Goal: Task Accomplishment & Management: Complete application form

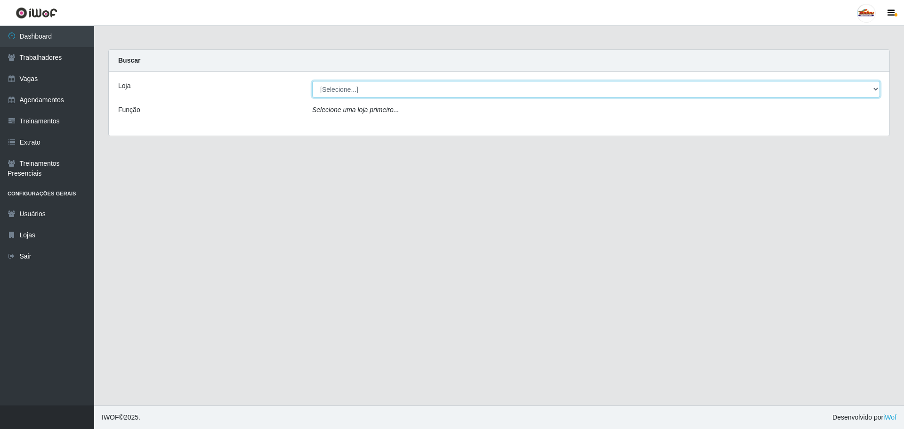
click at [372, 91] on select "[Selecione...] Supermercado Tadeu - [GEOGRAPHIC_DATA]" at bounding box center [596, 89] width 568 height 16
select select "195"
click at [312, 81] on select "[Selecione...] Supermercado Tadeu - [GEOGRAPHIC_DATA]" at bounding box center [596, 89] width 568 height 16
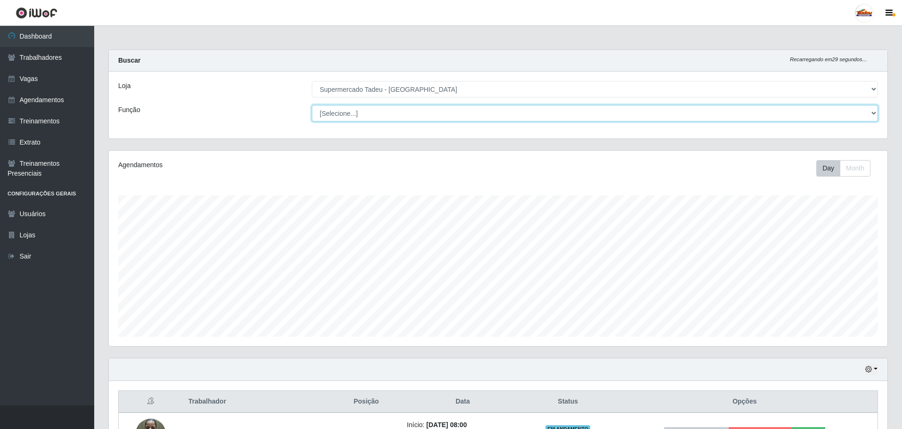
click at [354, 114] on select "[Selecione...] ASG ASG + ASG ++ Auxiliar de Estacionamento Auxiliar de Estacion…" at bounding box center [595, 113] width 566 height 16
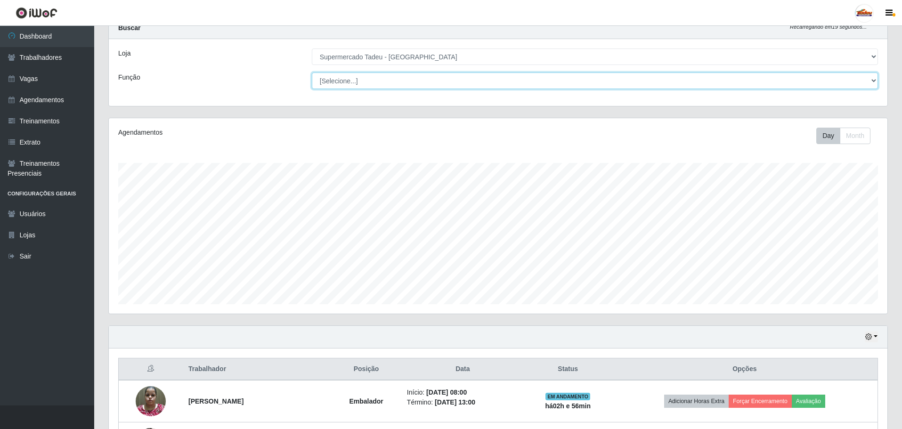
scroll to position [0, 0]
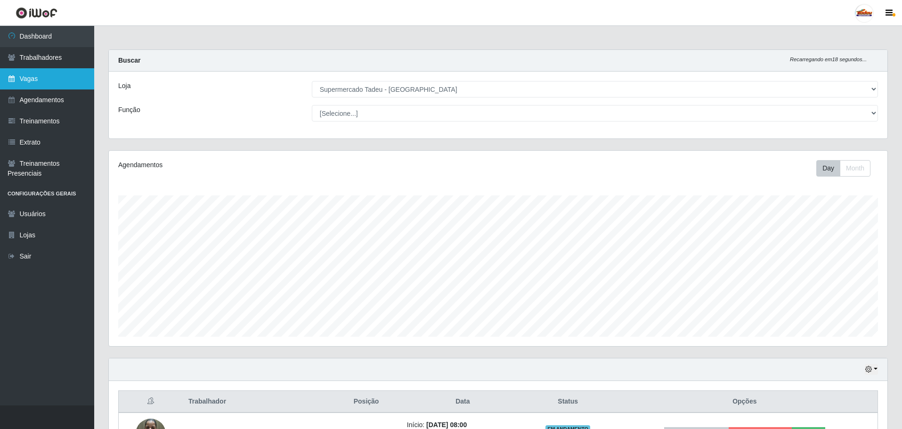
click at [25, 82] on link "Vagas" at bounding box center [47, 78] width 94 height 21
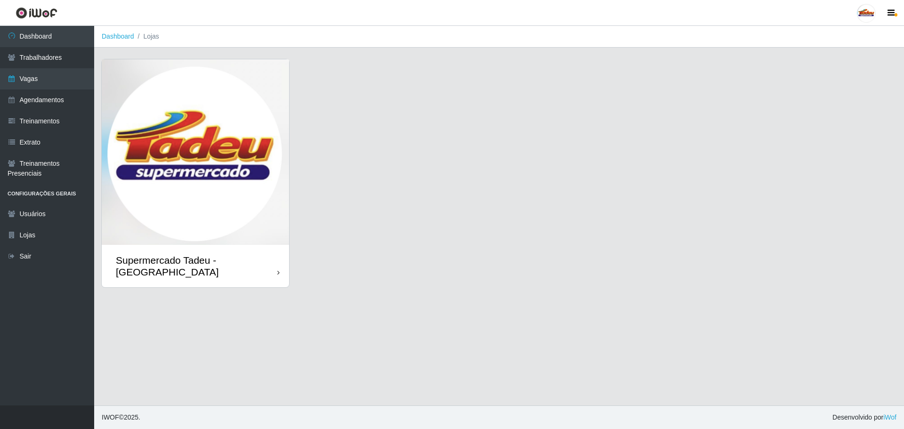
click at [206, 155] on img at bounding box center [195, 152] width 187 height 186
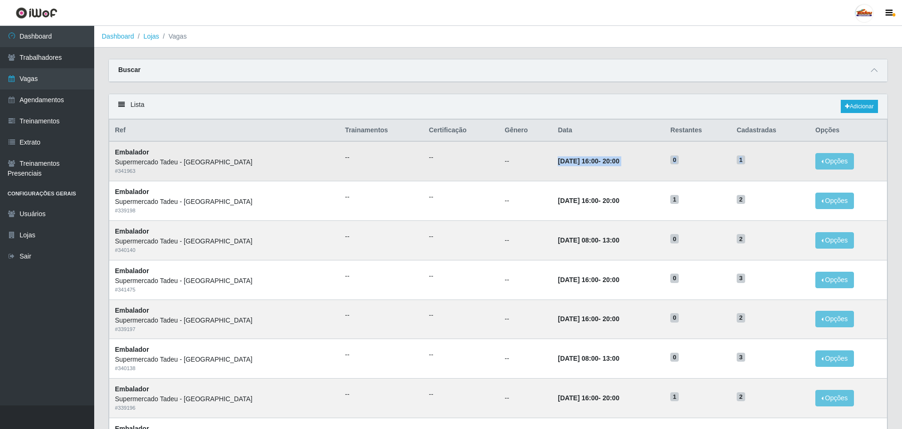
drag, startPoint x: 741, startPoint y: 161, endPoint x: 503, endPoint y: 158, distance: 238.3
click at [503, 158] on tr "Embalador Supermercado Tadeu - [GEOGRAPHIC_DATA] # 341963 -- -- -- [DATE] 16:00…" at bounding box center [498, 161] width 778 height 40
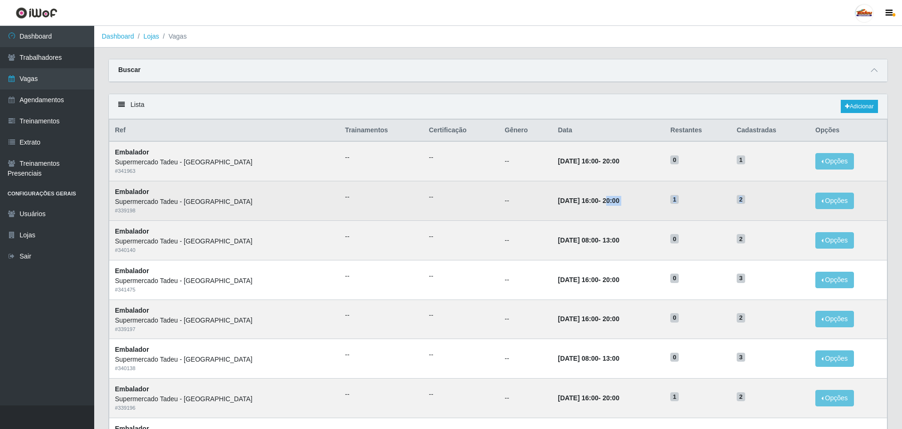
drag, startPoint x: 757, startPoint y: 202, endPoint x: 582, endPoint y: 189, distance: 175.1
click at [582, 189] on tr "Embalador Supermercado Tadeu - [GEOGRAPHIC_DATA] # 339198 -- -- -- [DATE] 16:00…" at bounding box center [498, 201] width 778 height 40
click at [565, 195] on td "[DATE] 16:00 - 20:00" at bounding box center [608, 201] width 113 height 40
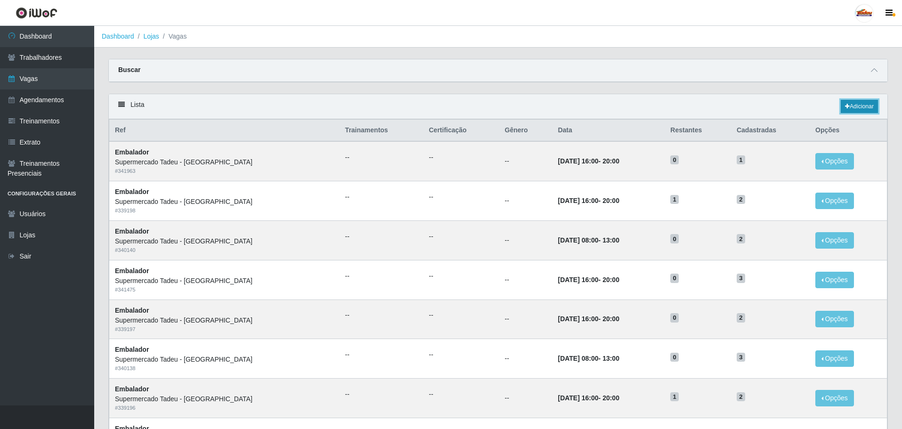
click at [855, 109] on link "Adicionar" at bounding box center [858, 106] width 37 height 13
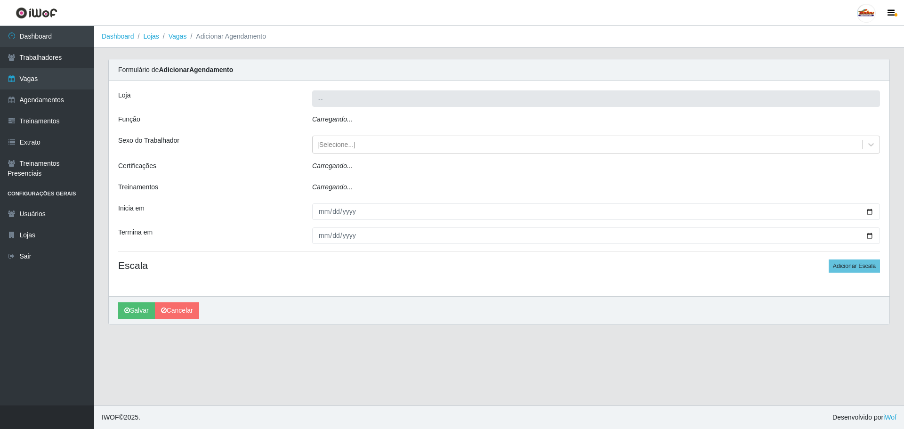
type input "Supermercado Tadeu - [GEOGRAPHIC_DATA]"
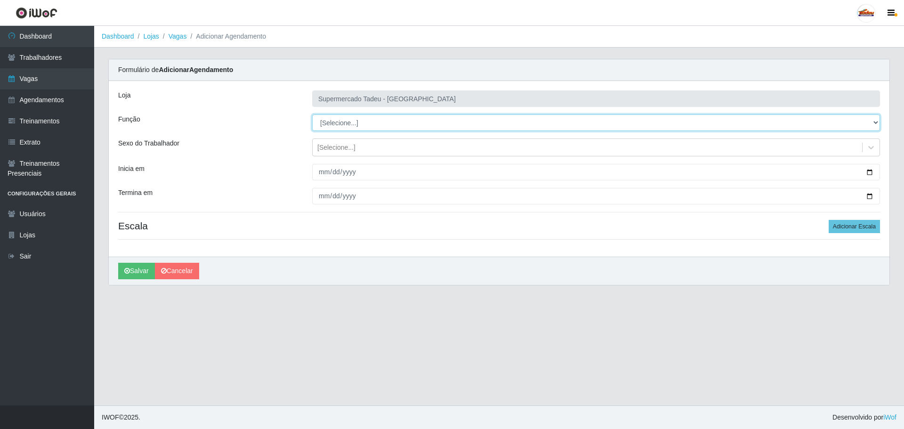
click at [327, 126] on select "[Selecione...] ASG ASG + ASG ++ Auxiliar de Estacionamento Auxiliar de Estacion…" at bounding box center [596, 122] width 568 height 16
select select "1"
click at [312, 114] on select "[Selecione...] ASG ASG + ASG ++ Auxiliar de Estacionamento Auxiliar de Estacion…" at bounding box center [596, 122] width 568 height 16
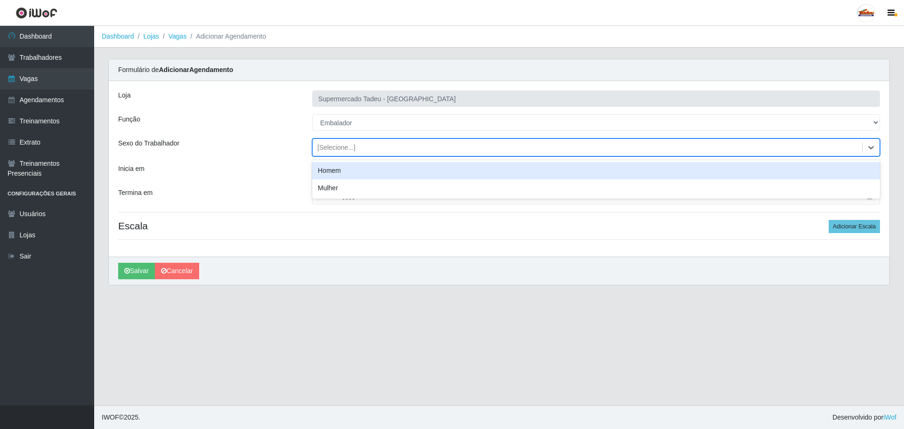
click at [337, 143] on div "[Selecione...]" at bounding box center [336, 148] width 38 height 10
click at [257, 158] on div "Loja Supermercado Tadeu - [GEOGRAPHIC_DATA] Função [Selecione...] ASG ASG + ASG…" at bounding box center [499, 169] width 781 height 176
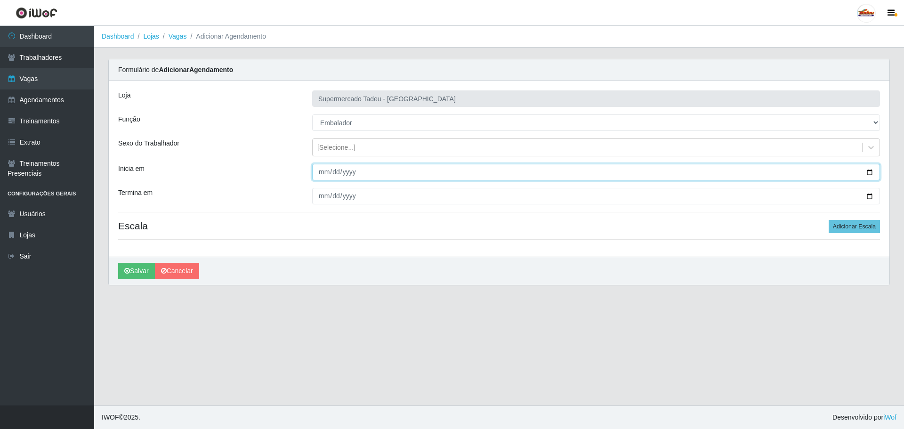
click at [344, 172] on input "Inicia em" at bounding box center [596, 172] width 568 height 16
type input "[DATE]"
click at [118, 263] on button "Salvar" at bounding box center [136, 271] width 37 height 16
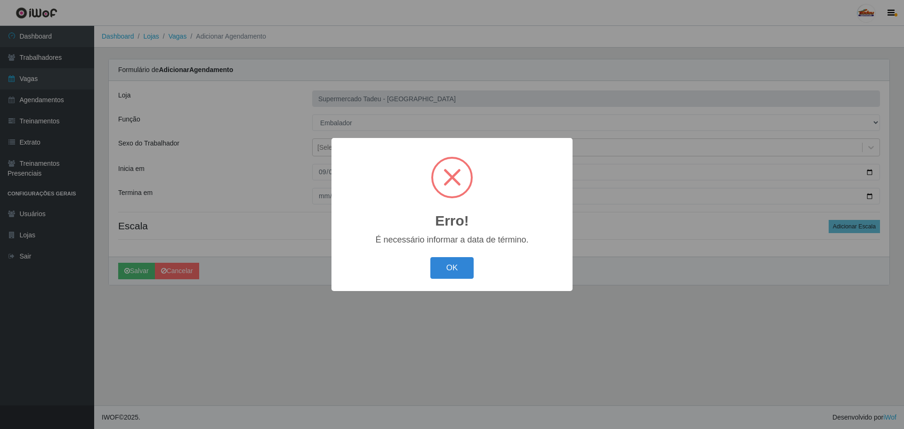
click at [430, 257] on button "OK" at bounding box center [452, 268] width 44 height 22
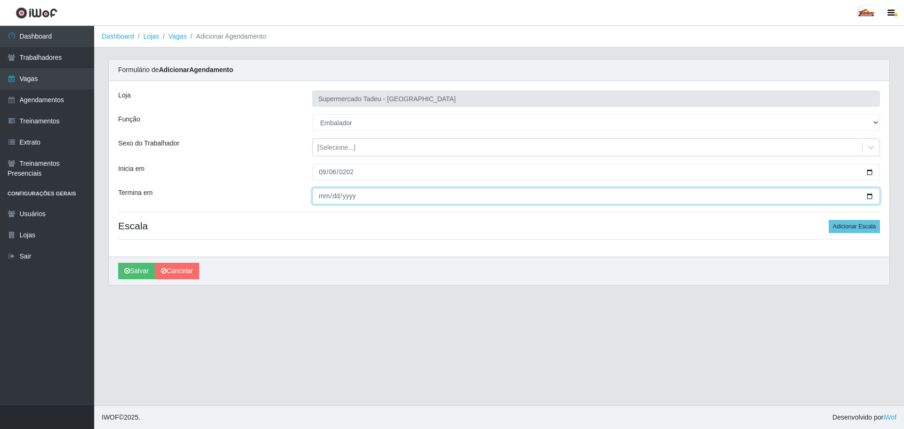
click at [325, 196] on input "Termina em" at bounding box center [596, 196] width 568 height 16
type input "[DATE]"
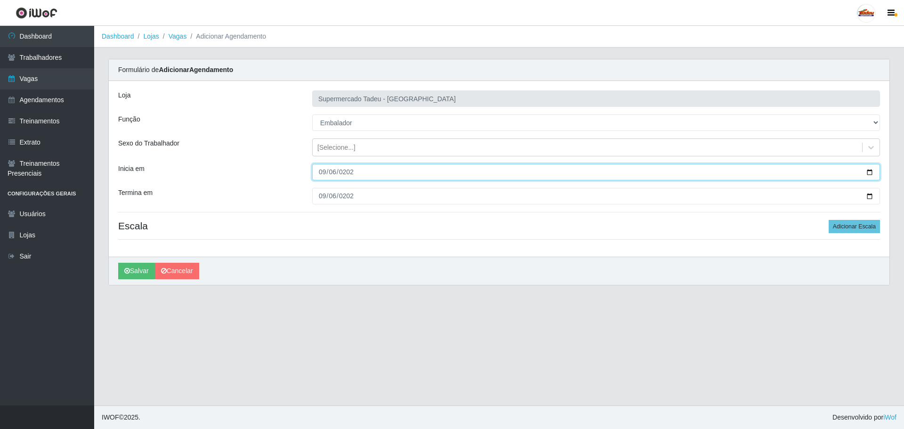
click at [353, 170] on input "[DATE]" at bounding box center [596, 172] width 568 height 16
type input "[DATE]"
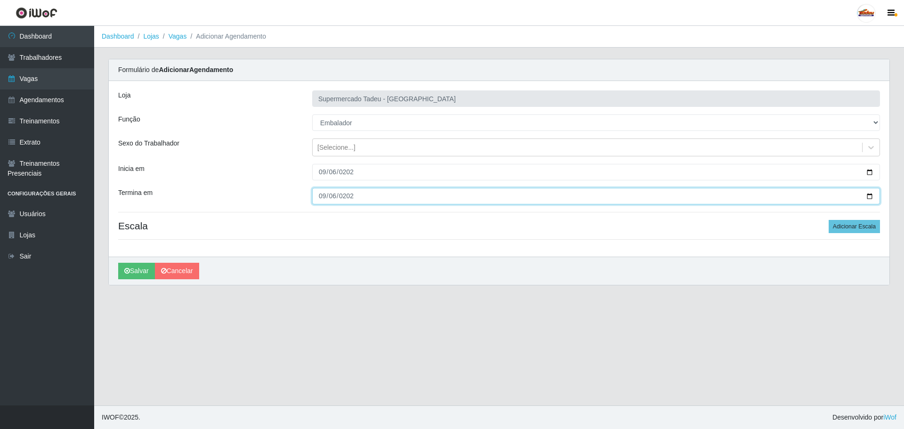
click at [355, 193] on input "[DATE]" at bounding box center [596, 196] width 568 height 16
click at [354, 197] on input "[DATE]" at bounding box center [596, 196] width 568 height 16
type input "[DATE]"
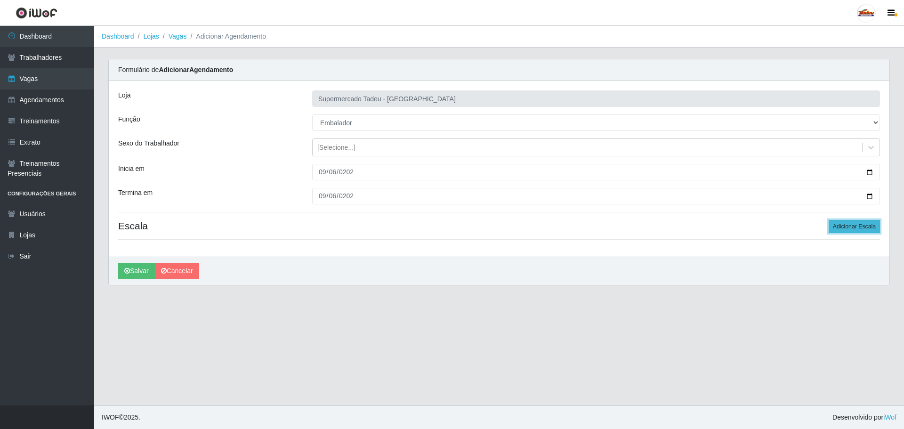
click at [832, 223] on button "Adicionar Escala" at bounding box center [854, 226] width 51 height 13
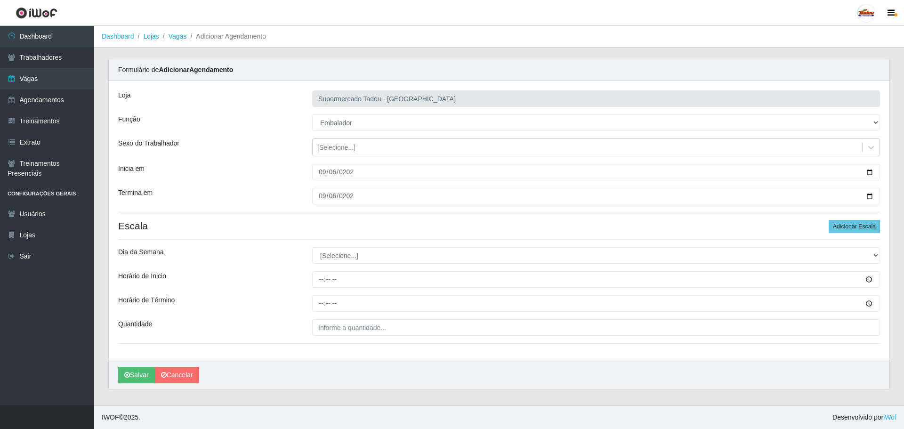
click at [336, 244] on div "Loja Supermercado Tadeu - [GEOGRAPHIC_DATA] Função [Selecione...] ASG ASG + ASG…" at bounding box center [499, 221] width 781 height 280
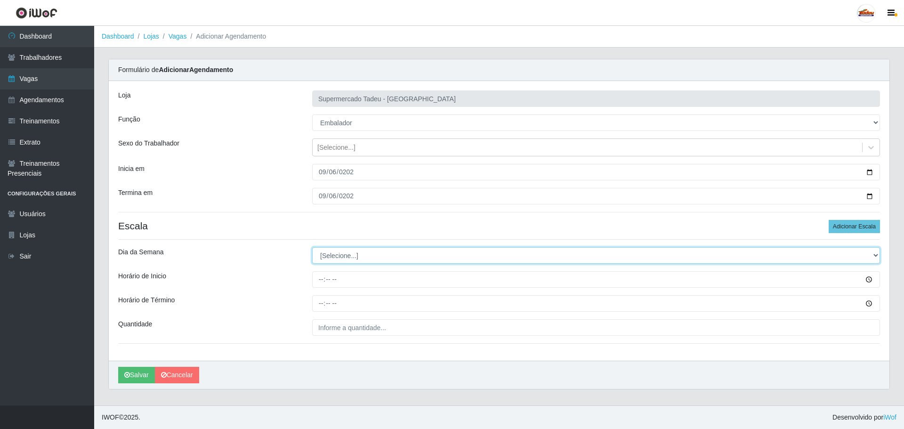
click at [333, 257] on select "[Selecione...] Segunda Terça Quarta Quinta Sexta Sábado Domingo" at bounding box center [596, 255] width 568 height 16
select select "6"
click at [312, 247] on select "[Selecione...] Segunda Terça Quarta Quinta Sexta Sábado Domingo" at bounding box center [596, 255] width 568 height 16
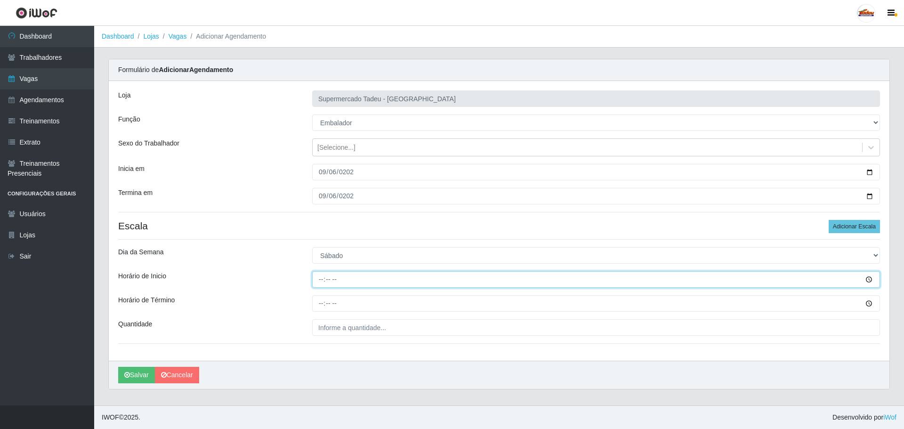
click at [323, 281] on input "Horário de Inicio" at bounding box center [596, 279] width 568 height 16
type input "16:00"
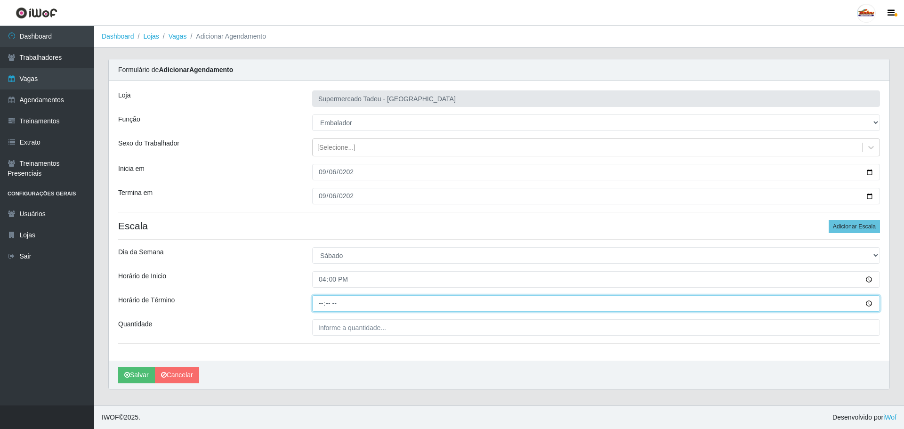
click at [323, 306] on input "Horário de Término" at bounding box center [596, 303] width 568 height 16
type input "20:00"
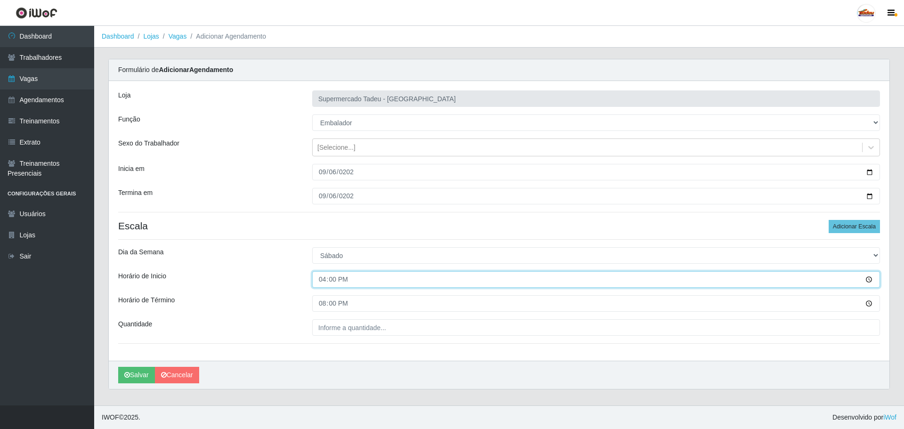
click at [328, 278] on input "16:00" at bounding box center [596, 279] width 568 height 16
click at [320, 279] on input "16:00" at bounding box center [596, 279] width 568 height 16
type input "15:00"
click at [324, 281] on input "15:00" at bounding box center [596, 279] width 568 height 16
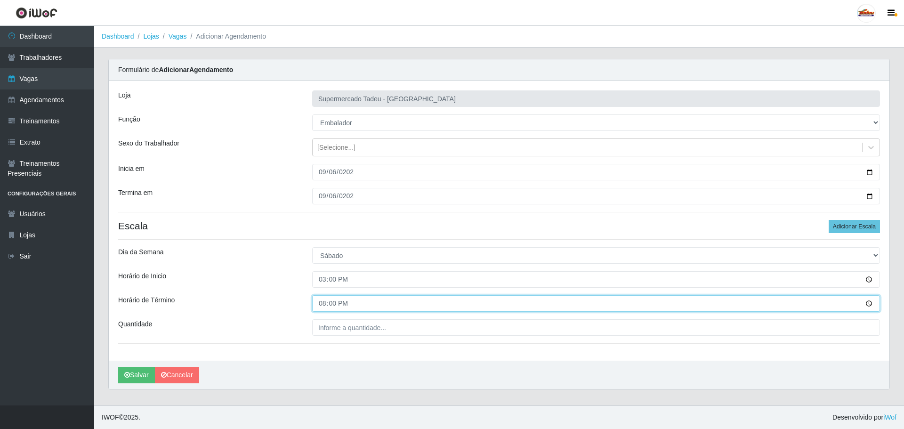
click at [335, 307] on input "20:00" at bounding box center [596, 303] width 568 height 16
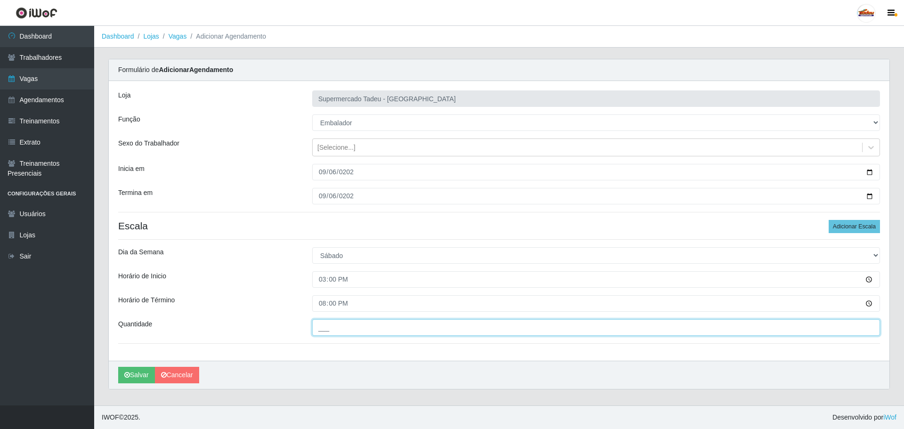
click at [331, 323] on input "___" at bounding box center [596, 327] width 568 height 16
type input "2__"
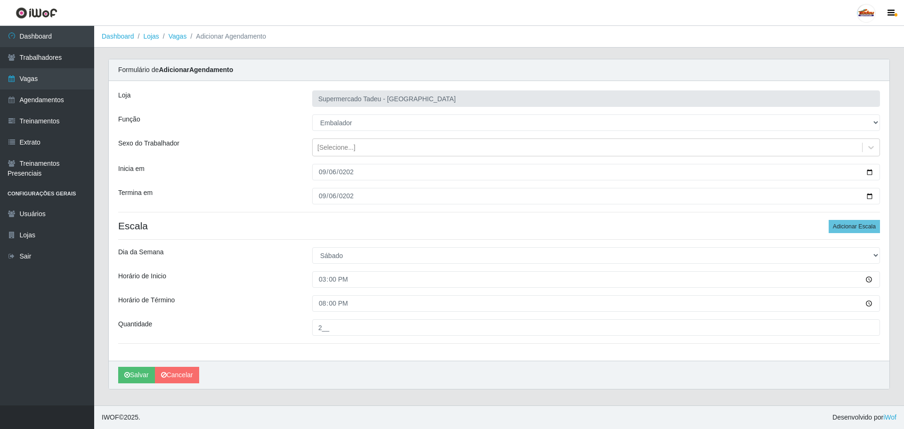
click at [234, 272] on div "Horário de Inicio" at bounding box center [208, 279] width 194 height 16
click at [132, 375] on button "Salvar" at bounding box center [136, 375] width 37 height 16
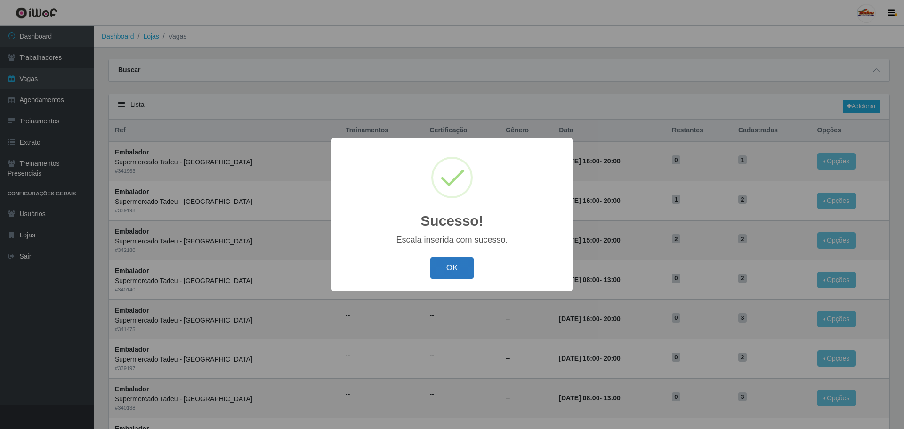
click at [450, 267] on button "OK" at bounding box center [452, 268] width 44 height 22
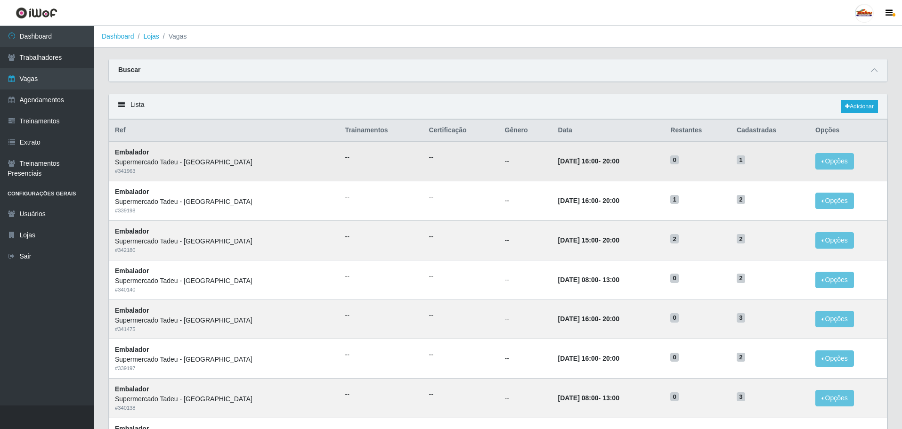
drag, startPoint x: 560, startPoint y: 203, endPoint x: 597, endPoint y: 176, distance: 46.4
click at [605, 201] on td "[DATE] 16:00 - 20:00" at bounding box center [608, 201] width 113 height 40
drag, startPoint x: 553, startPoint y: 160, endPoint x: 598, endPoint y: 160, distance: 45.2
click at [598, 160] on td "[DATE] 16:00 - 20:00" at bounding box center [608, 161] width 113 height 40
